Goal: Book appointment/travel/reservation

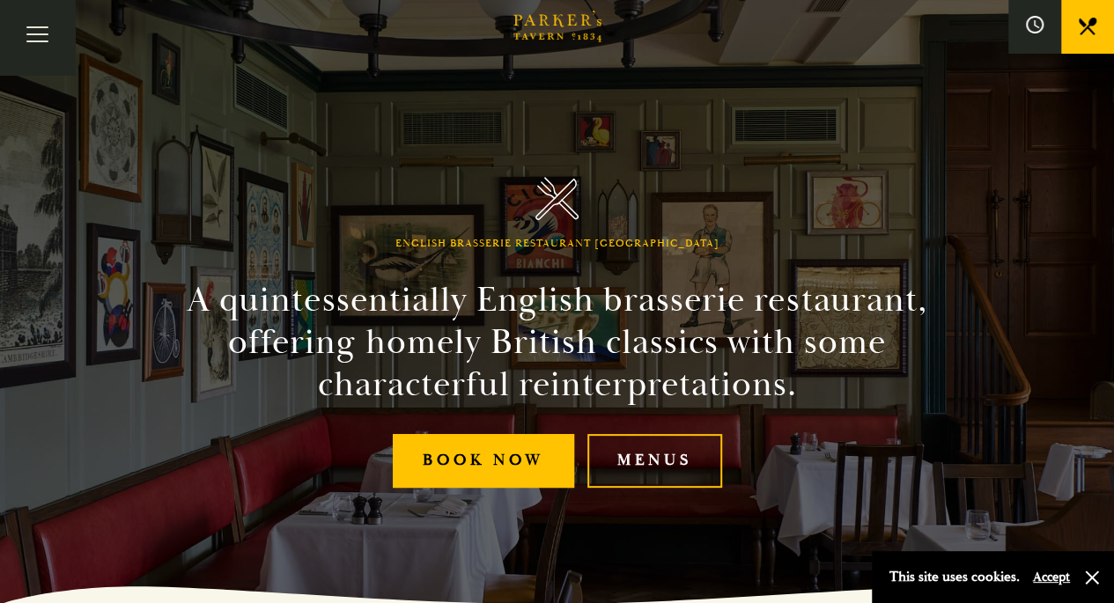
click at [648, 461] on link "Menus" at bounding box center [654, 461] width 135 height 54
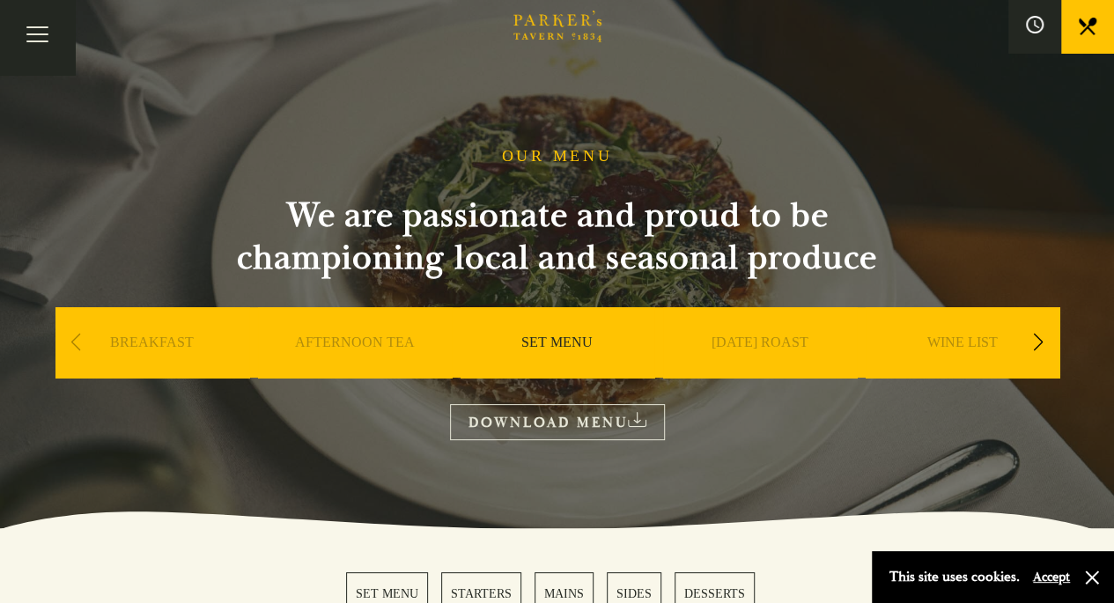
click at [771, 340] on link "[DATE] ROAST" at bounding box center [759, 369] width 97 height 70
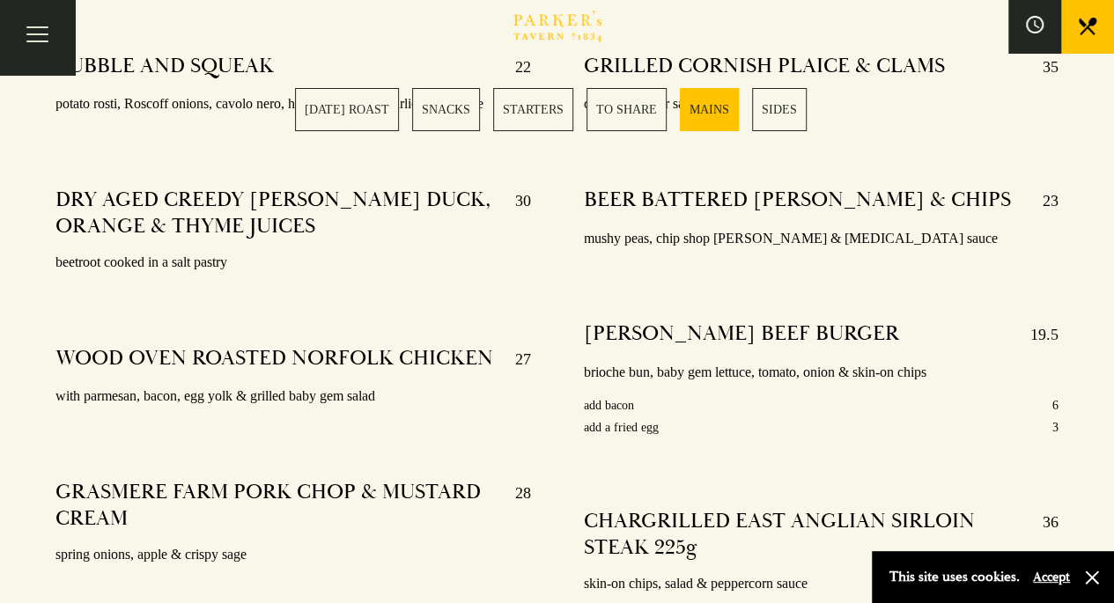
scroll to position [3197, 0]
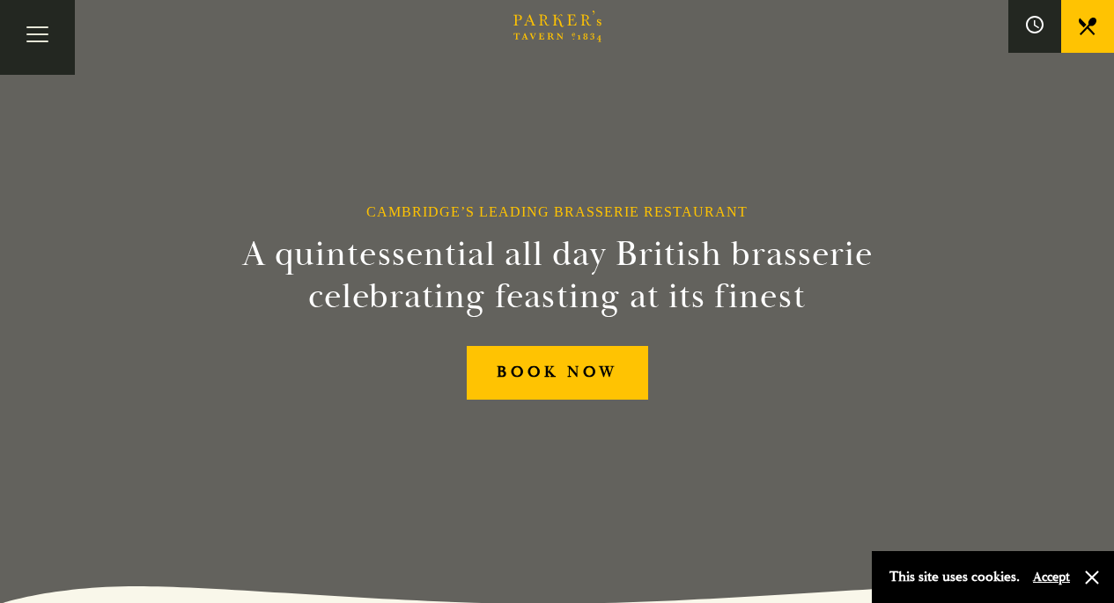
click at [610, 376] on link "BOOK NOW" at bounding box center [557, 373] width 181 height 54
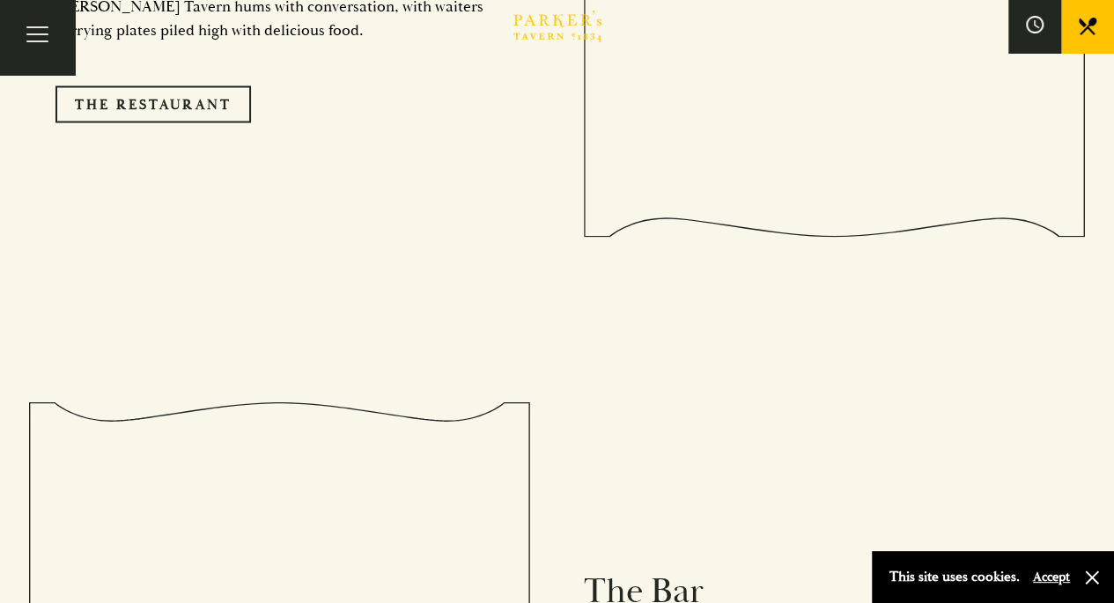
scroll to position [1497, 0]
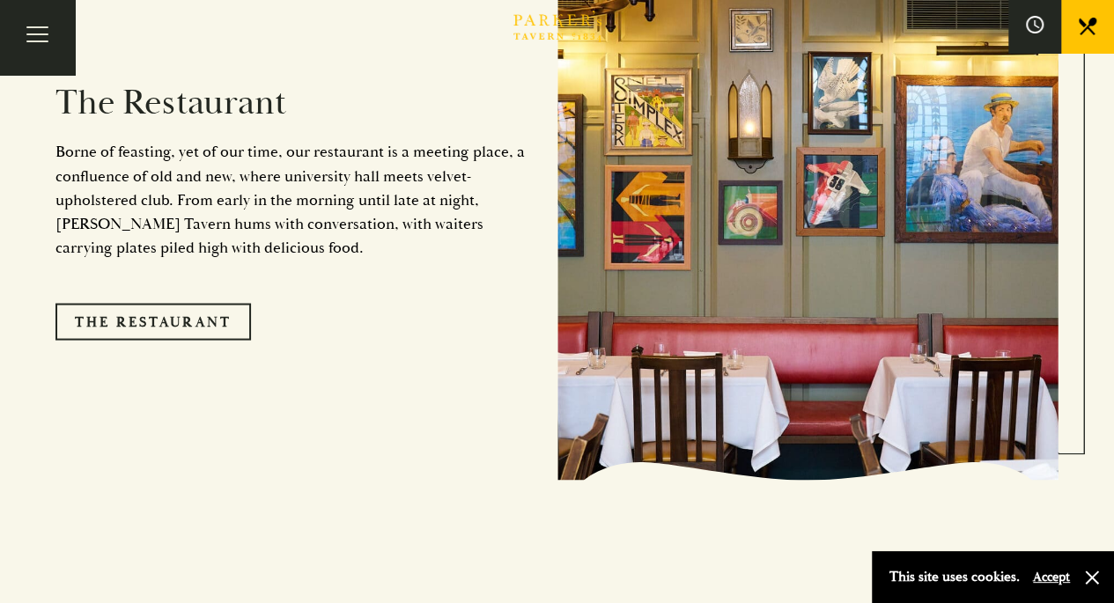
click at [224, 303] on link "The Restaurant" at bounding box center [152, 321] width 195 height 37
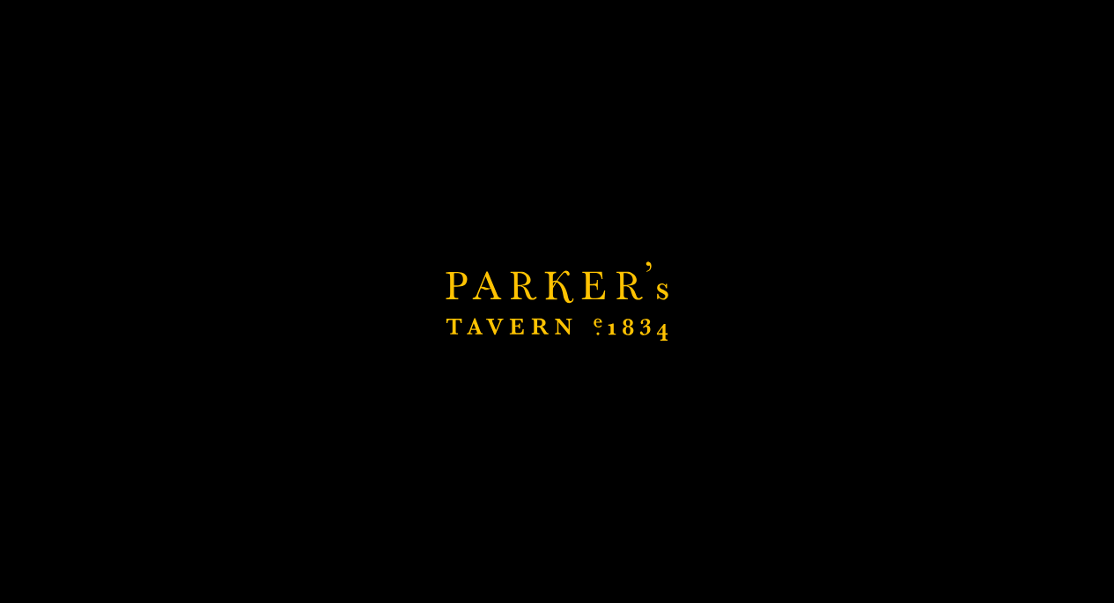
scroll to position [1849, 0]
